Goal: Communication & Community: Answer question/provide support

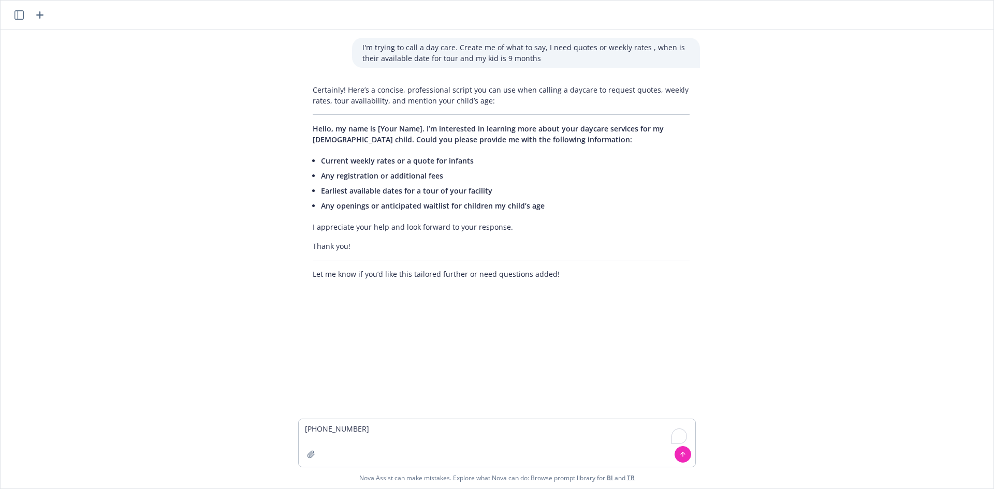
type textarea "[PHONE_NUMBER]"
